Goal: Information Seeking & Learning: Learn about a topic

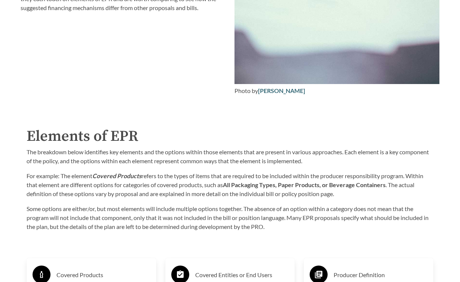
scroll to position [976, 0]
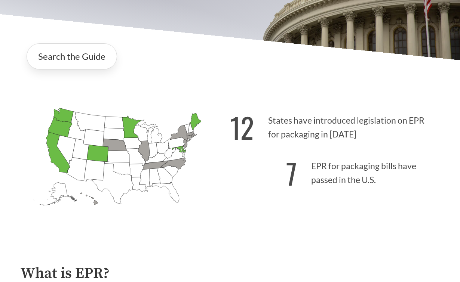
scroll to position [139, 0]
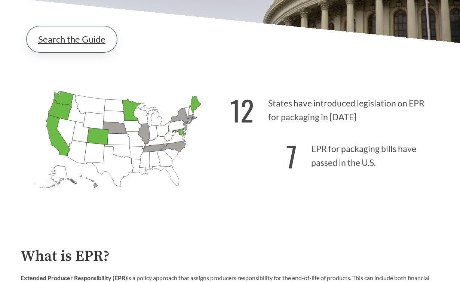
click at [87, 39] on link "Search the Guide" at bounding box center [72, 39] width 91 height 26
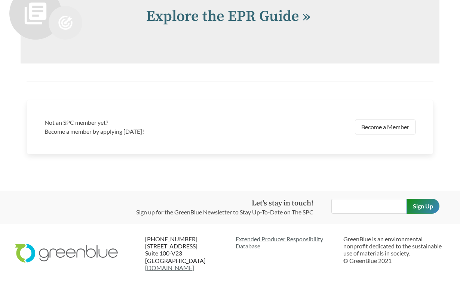
scroll to position [1586, 0]
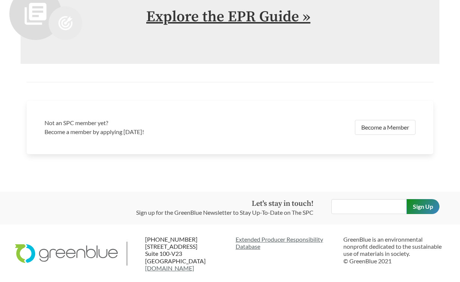
click at [209, 11] on link "Explore the EPR Guide »" at bounding box center [228, 16] width 164 height 19
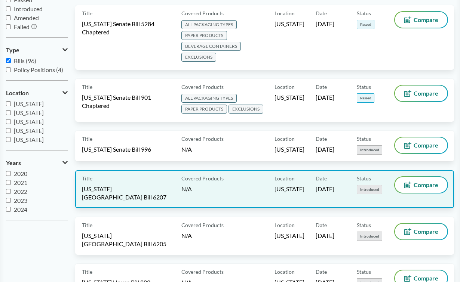
scroll to position [95, 0]
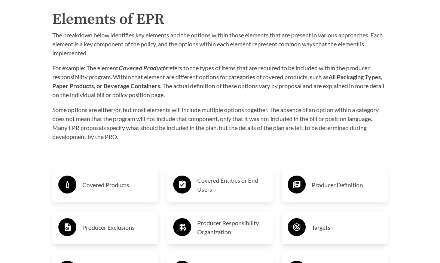
scroll to position [1056, 0]
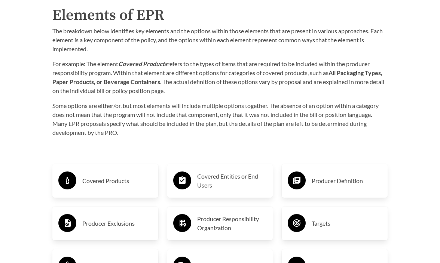
click at [119, 175] on h3 "Covered Products" at bounding box center [117, 181] width 70 height 12
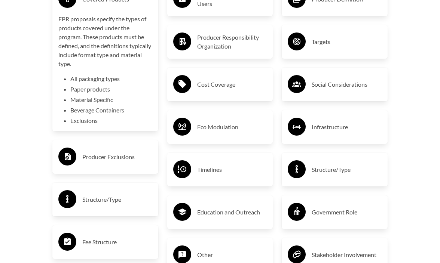
scroll to position [1240, 0]
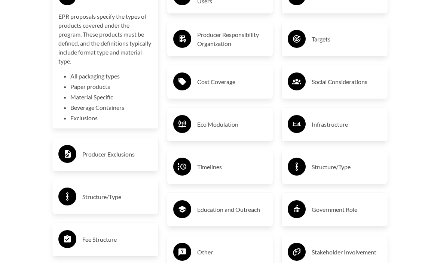
click at [326, 161] on h3 "Structure/Type" at bounding box center [347, 167] width 70 height 12
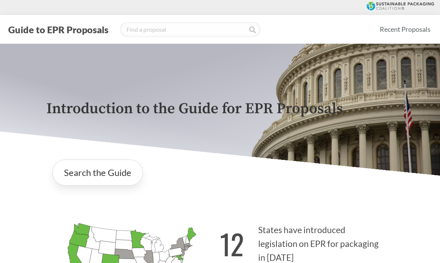
scroll to position [0, 0]
click at [81, 172] on link "Search the Guide" at bounding box center [97, 173] width 91 height 26
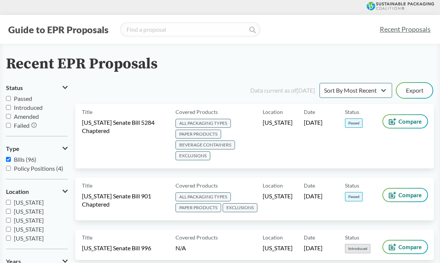
click at [9, 99] on input "Passed" at bounding box center [8, 98] width 5 height 5
checkbox input "true"
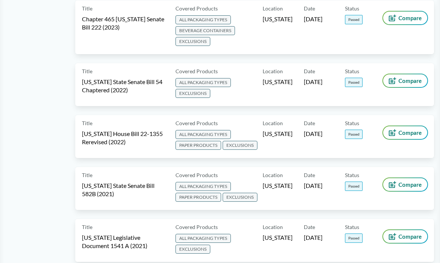
scroll to position [385, 0]
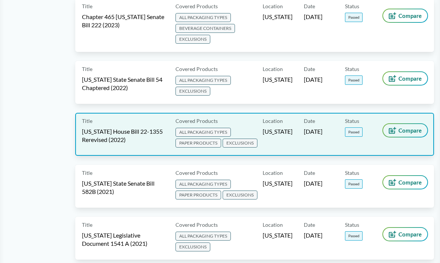
click at [416, 128] on span "Compare" at bounding box center [409, 131] width 23 height 6
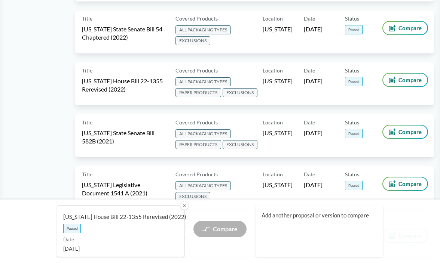
scroll to position [440, 0]
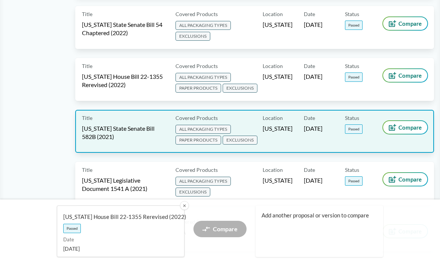
click at [200, 127] on span "ALL PACKAGING TYPES" at bounding box center [202, 129] width 55 height 9
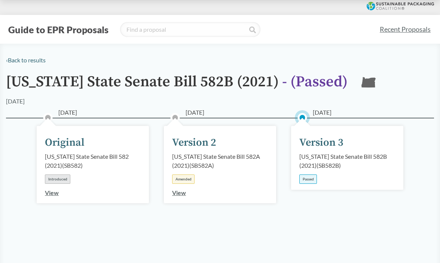
click at [181, 192] on link "View" at bounding box center [179, 192] width 14 height 7
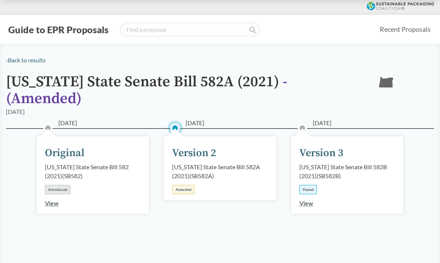
click at [199, 146] on div "Version 2" at bounding box center [194, 154] width 44 height 16
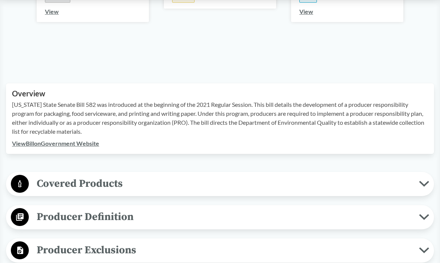
scroll to position [232, 0]
